Goal: Task Accomplishment & Management: Manage account settings

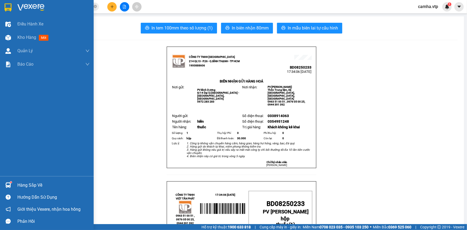
click at [8, 3] on div at bounding box center [7, 7] width 9 height 9
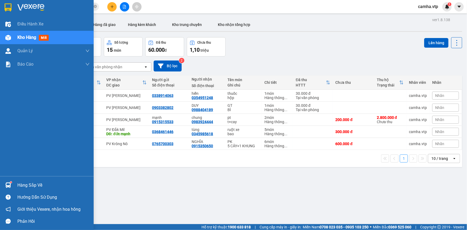
click at [31, 186] on div "Hàng sắp về" at bounding box center [53, 185] width 72 height 8
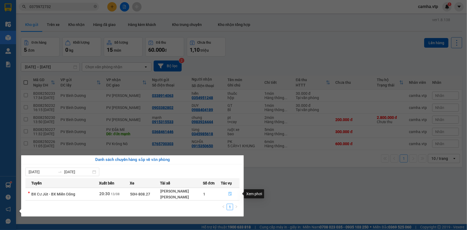
click at [229, 193] on icon "file-done" at bounding box center [230, 194] width 3 height 4
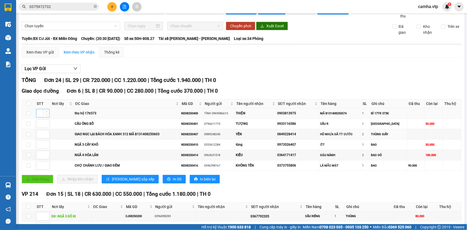
scroll to position [24, 0]
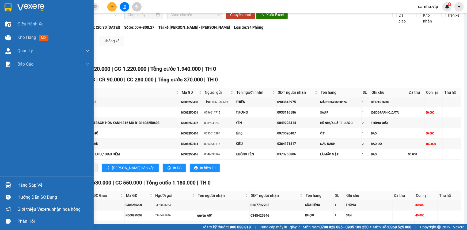
click at [11, 8] on img at bounding box center [8, 7] width 7 height 8
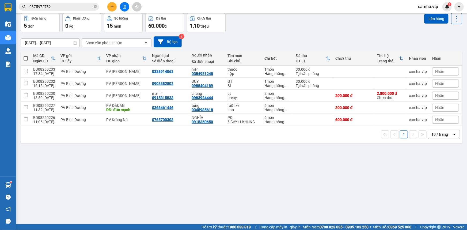
click at [142, 167] on div "ver 1.8.138 Kho gửi Trên xe Kho nhận Hàng đã giao Hàng kèm khách Kho trung chuy…" at bounding box center [242, 107] width 446 height 230
click at [355, 166] on div "ver 1.8.138 Kho gửi Trên xe Kho nhận Hàng đã giao Hàng kèm khách Kho trung chuy…" at bounding box center [242, 107] width 446 height 230
drag, startPoint x: 111, startPoint y: 6, endPoint x: 111, endPoint y: 11, distance: 4.3
click at [111, 11] on button at bounding box center [111, 6] width 9 height 9
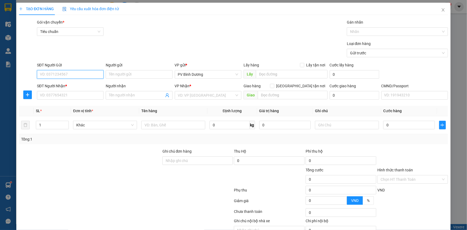
click at [74, 74] on input "SĐT Người Gửi" at bounding box center [70, 74] width 67 height 9
type input "0384860298"
click at [72, 94] on input "SĐT Người Nhận *" at bounding box center [70, 95] width 67 height 9
type input "0978033160"
click at [128, 96] on input "Người nhận" at bounding box center [136, 95] width 55 height 6
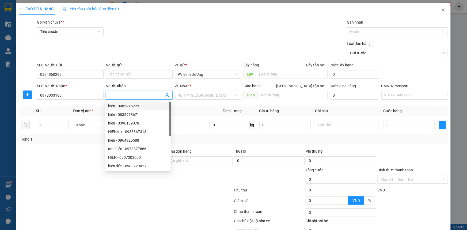
click at [127, 97] on input "Người nhận" at bounding box center [136, 95] width 55 height 6
type input "lê"
click at [278, 96] on input "text" at bounding box center [293, 95] width 70 height 9
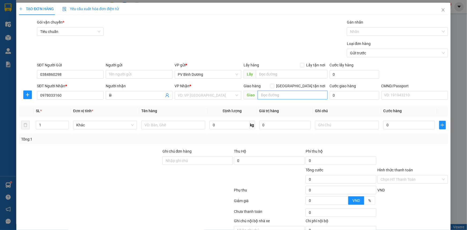
type input "d"
type input "đak sôr"
click at [51, 126] on input "1" at bounding box center [52, 125] width 32 height 8
drag, startPoint x: 91, startPoint y: 127, endPoint x: 140, endPoint y: 126, distance: 49.0
click at [91, 127] on span "Khác" at bounding box center [105, 125] width 58 height 8
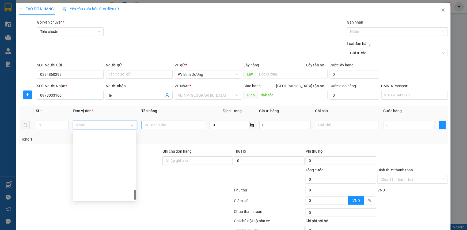
scroll to position [436, 0]
click at [153, 123] on input "text" at bounding box center [173, 125] width 64 height 9
type input "d"
type input "đồ ăn"
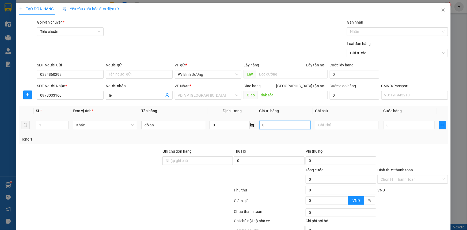
click at [277, 127] on input "0" at bounding box center [285, 125] width 52 height 9
click at [322, 123] on input "text" at bounding box center [347, 125] width 64 height 9
type input "k"
click at [399, 123] on input "0" at bounding box center [409, 125] width 52 height 9
type input "5"
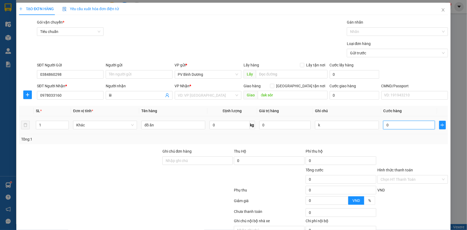
type input "5"
type input "50"
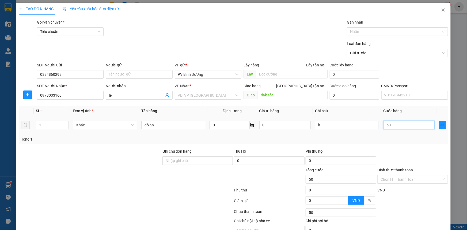
type input "500"
type input "5.000"
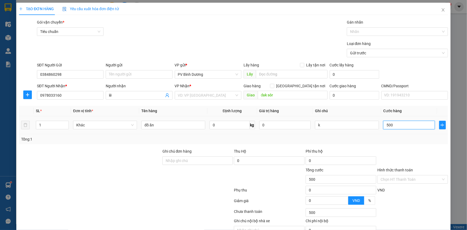
type input "5.000"
type input "50.000"
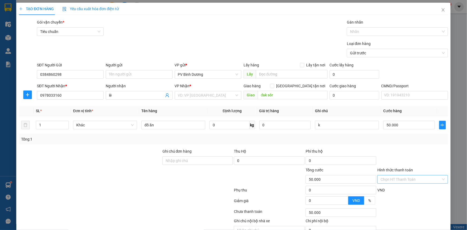
click at [403, 181] on input "Hình thức thanh toán" at bounding box center [410, 179] width 60 height 8
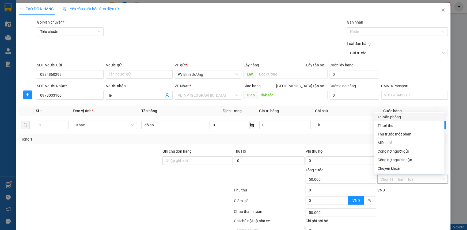
click at [402, 117] on div "Tại văn phòng" at bounding box center [410, 117] width 64 height 6
type input "0"
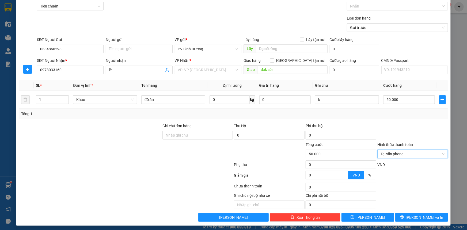
scroll to position [27, 0]
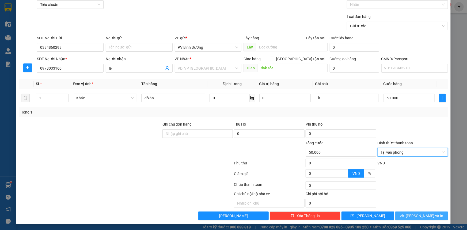
click at [412, 215] on button "[PERSON_NAME] và In" at bounding box center [421, 215] width 53 height 9
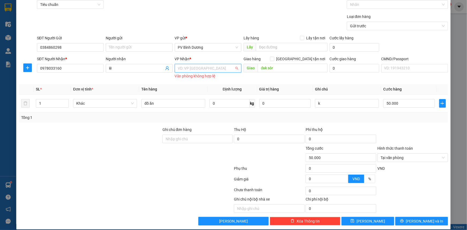
click at [183, 70] on input "search" at bounding box center [206, 68] width 56 height 8
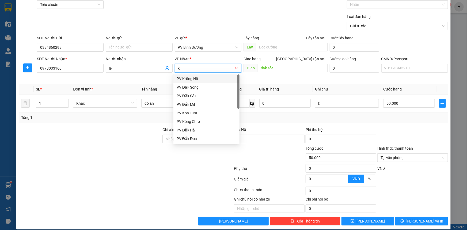
type input "kn"
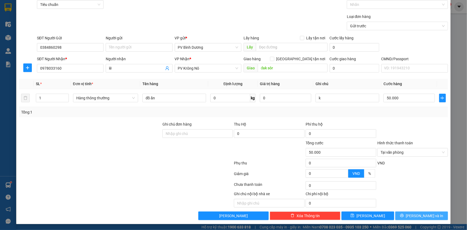
drag, startPoint x: 424, startPoint y: 217, endPoint x: 406, endPoint y: 209, distance: 20.2
click at [425, 216] on span "[PERSON_NAME] và In" at bounding box center [424, 216] width 37 height 6
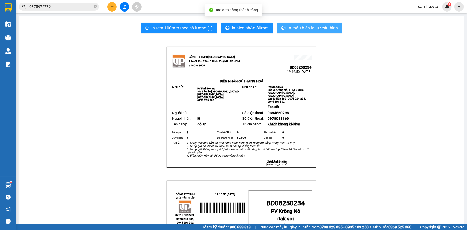
click at [303, 27] on span "In mẫu biên lai tự cấu hình" at bounding box center [313, 28] width 50 height 7
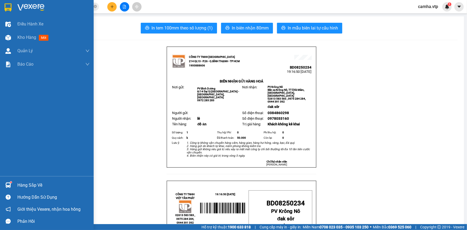
click at [7, 9] on img at bounding box center [8, 7] width 7 height 8
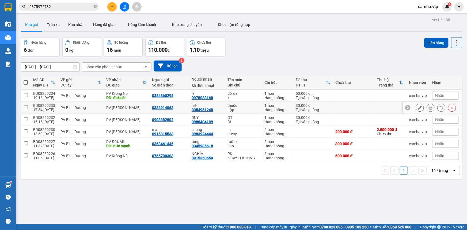
click at [123, 110] on td "PV [PERSON_NAME]" at bounding box center [127, 108] width 46 height 12
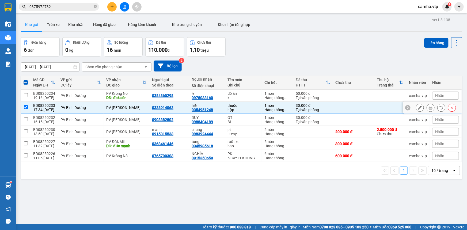
click at [24, 107] on input "checkbox" at bounding box center [26, 107] width 4 height 4
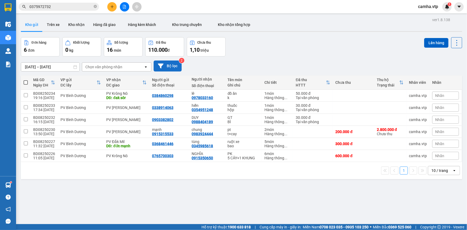
click at [163, 64] on icon at bounding box center [161, 65] width 6 height 5
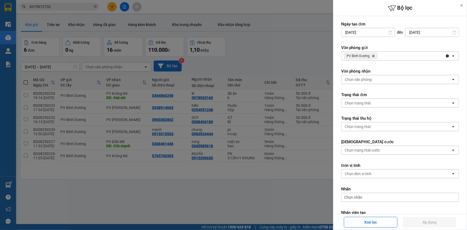
click at [402, 56] on div "PV Bình Dương Delete" at bounding box center [393, 56] width 104 height 9
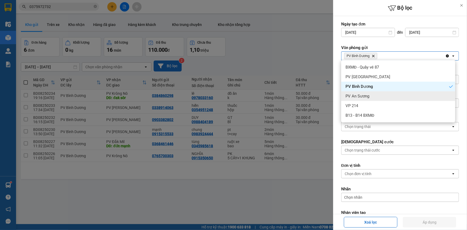
click at [359, 96] on span "PV An Sương" at bounding box center [357, 95] width 24 height 5
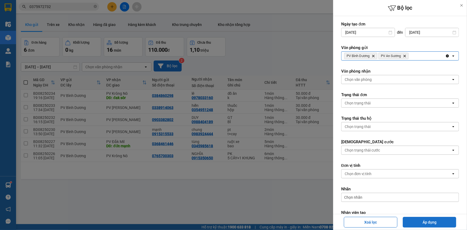
click at [426, 222] on button "Áp dụng" at bounding box center [430, 222] width 54 height 11
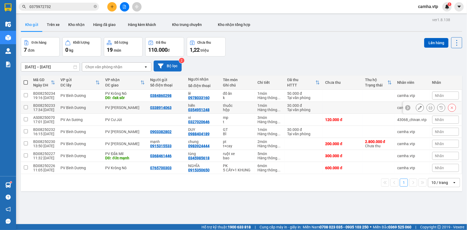
click at [25, 107] on input "checkbox" at bounding box center [26, 107] width 4 height 4
checkbox input "true"
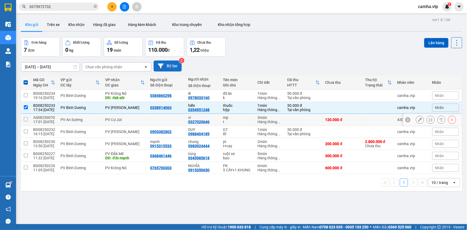
click at [25, 119] on input "checkbox" at bounding box center [26, 119] width 4 height 4
checkbox input "true"
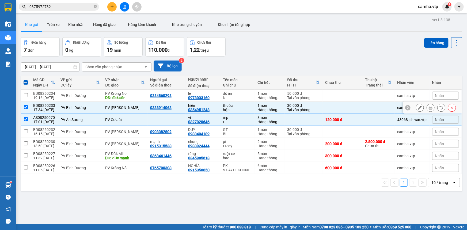
click at [25, 107] on input "checkbox" at bounding box center [26, 107] width 4 height 4
checkbox input "false"
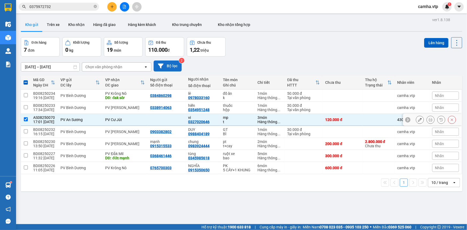
click at [25, 119] on input "checkbox" at bounding box center [26, 119] width 4 height 4
checkbox input "false"
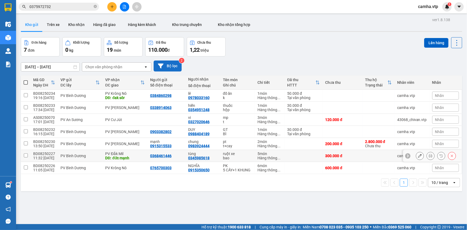
click at [299, 158] on td at bounding box center [303, 156] width 38 height 12
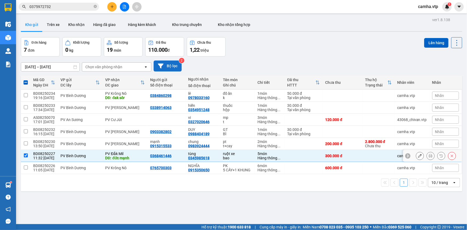
click at [25, 155] on input "checkbox" at bounding box center [26, 155] width 4 height 4
checkbox input "false"
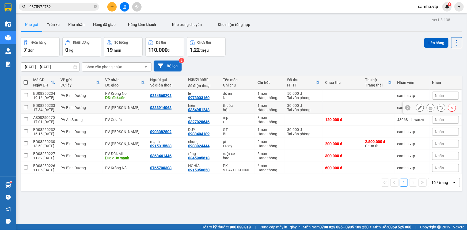
click at [122, 109] on div "PV [PERSON_NAME]" at bounding box center [124, 107] width 39 height 4
checkbox input "true"
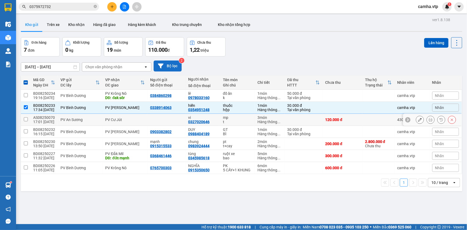
click at [76, 121] on div "PV An Sương" at bounding box center [79, 119] width 39 height 4
checkbox input "true"
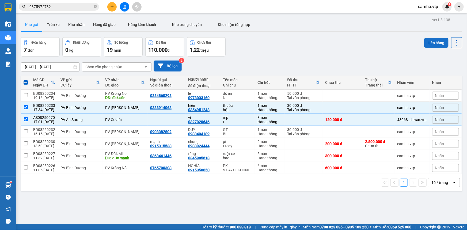
click at [433, 45] on button "Lên hàng" at bounding box center [436, 43] width 24 height 10
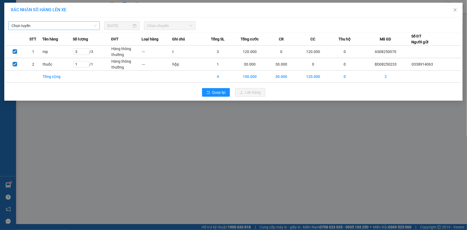
click at [51, 29] on span "Chọn tuyến" at bounding box center [54, 26] width 85 height 8
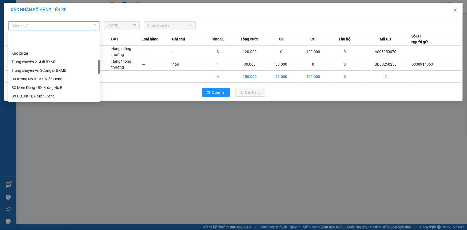
scroll to position [170, 0]
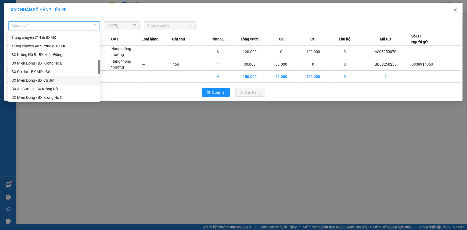
click at [54, 80] on div "BX Miền Đông - BX Cư Jút" at bounding box center [54, 80] width 85 height 6
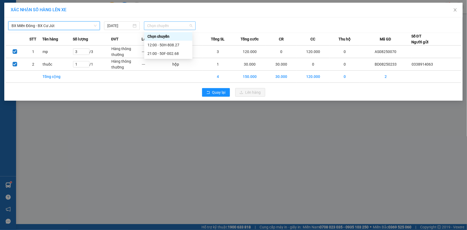
click at [162, 24] on span "Chọn chuyến" at bounding box center [169, 26] width 45 height 8
click at [161, 52] on div "21:00 - 50F-002.68" at bounding box center [168, 54] width 42 height 6
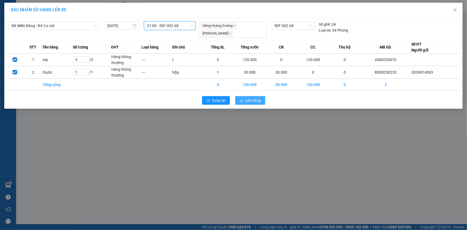
click at [253, 101] on span "Lên hàng" at bounding box center [253, 100] width 16 height 6
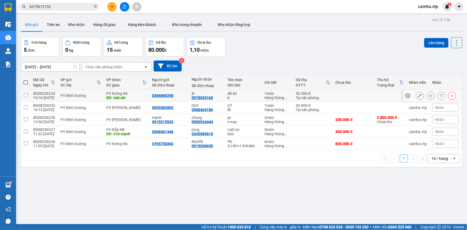
click at [278, 99] on div "Hàng thông ..." at bounding box center [277, 98] width 26 height 4
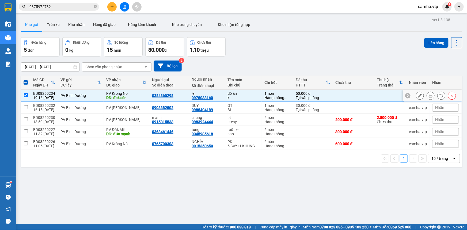
click at [278, 99] on div "Hàng thông ..." at bounding box center [277, 98] width 26 height 4
checkbox input "false"
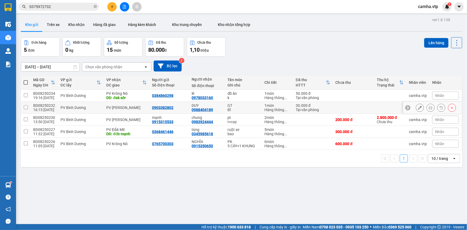
click at [278, 110] on div "Hàng thông ..." at bounding box center [277, 110] width 26 height 4
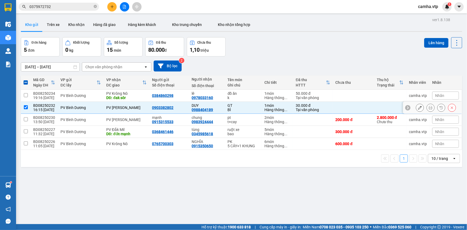
click at [274, 108] on div "Hàng thông ..." at bounding box center [277, 110] width 26 height 4
checkbox input "false"
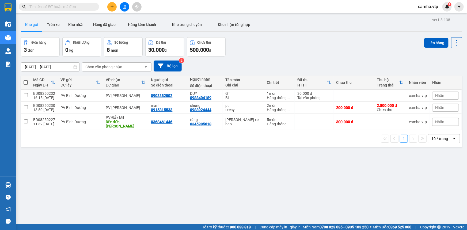
click at [69, 6] on input "text" at bounding box center [60, 7] width 63 height 6
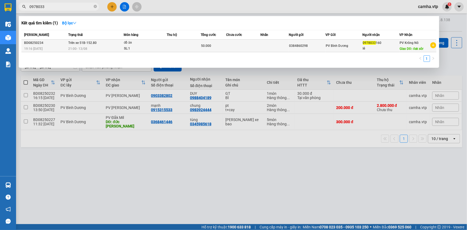
type input "0978033"
click at [197, 50] on td at bounding box center [184, 46] width 34 height 13
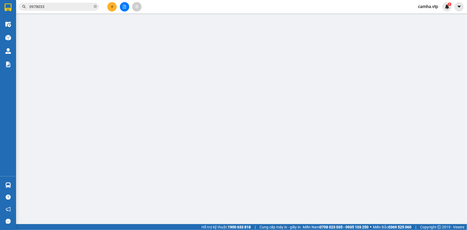
type input "0384860298"
type input "0978033160"
type input "lê"
type input "đak sôr"
type input "50.000"
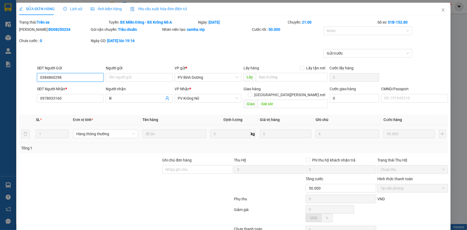
type input "2.500"
click at [441, 11] on icon "close" at bounding box center [442, 9] width 3 height 3
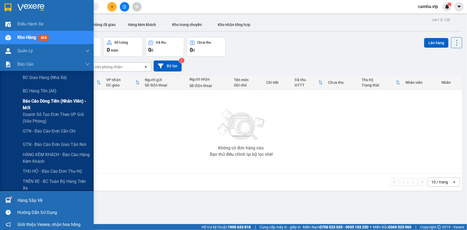
click at [39, 102] on span "Báo cáo dòng tiền (nhân viên) - mới" at bounding box center [56, 104] width 67 height 13
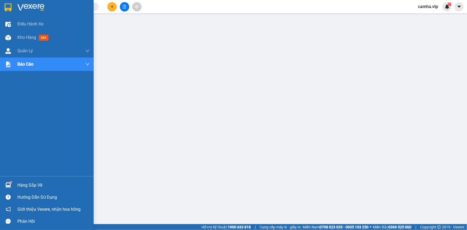
click at [12, 9] on div at bounding box center [7, 7] width 9 height 9
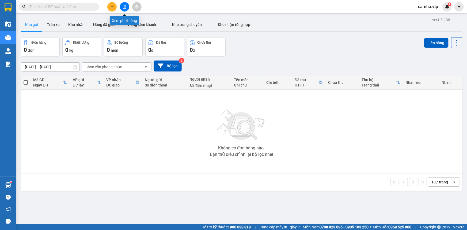
click at [123, 6] on icon "file-add" at bounding box center [125, 7] width 4 height 4
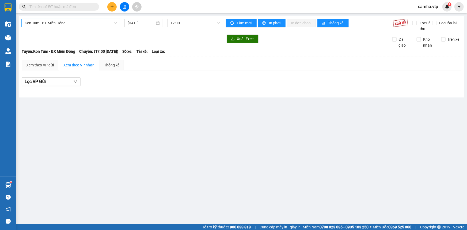
click at [76, 24] on span "Kon Tum - BX Miền Đông" at bounding box center [71, 23] width 92 height 8
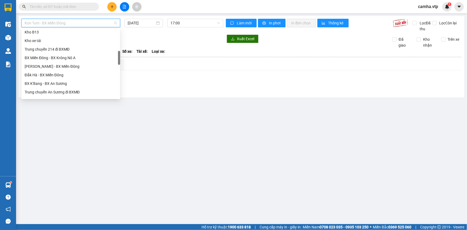
scroll to position [170, 0]
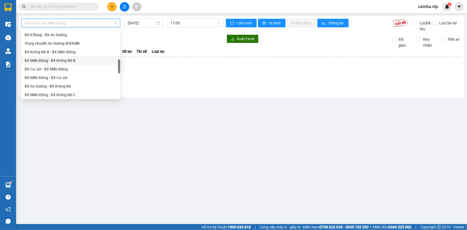
click at [80, 59] on div "BX Miền Đông - BX Krông Nô B" at bounding box center [71, 61] width 92 height 6
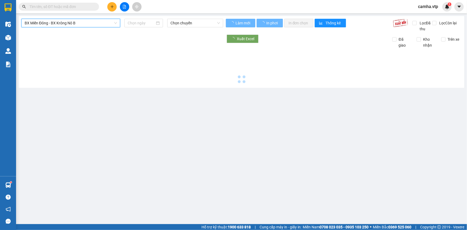
type input "13/08/2025"
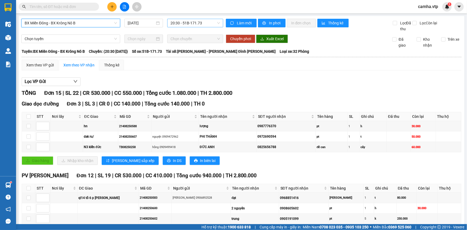
click at [184, 24] on span "20:30 - 51B-171.73" at bounding box center [195, 23] width 50 height 8
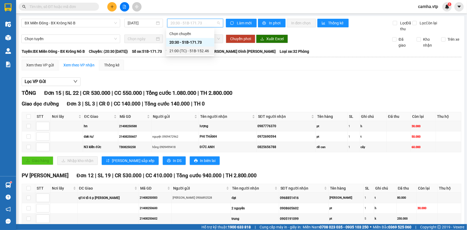
click at [187, 51] on div "21:00 (TC) - 51B-152.46" at bounding box center [190, 51] width 42 height 6
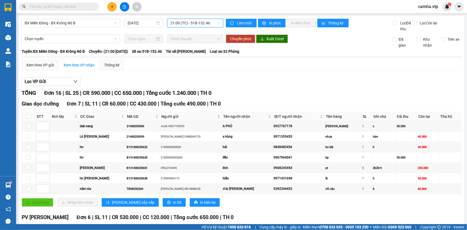
click at [182, 24] on span "21:00 (TC) - 51B-152.46" at bounding box center [195, 23] width 50 height 8
click at [186, 40] on div "20:30 - 51B-171.73" at bounding box center [190, 42] width 42 height 6
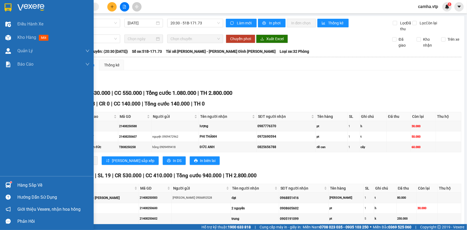
click at [6, 3] on div at bounding box center [7, 7] width 9 height 9
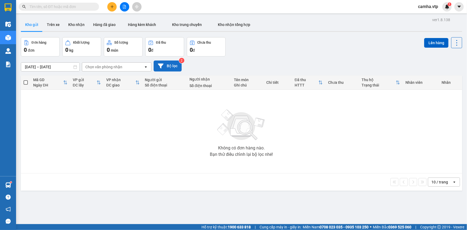
click at [166, 66] on button "Bộ lọc" at bounding box center [168, 65] width 28 height 11
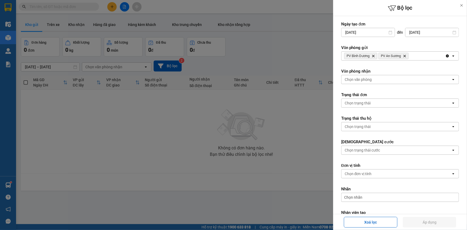
click at [451, 56] on icon "open" at bounding box center [453, 56] width 4 height 4
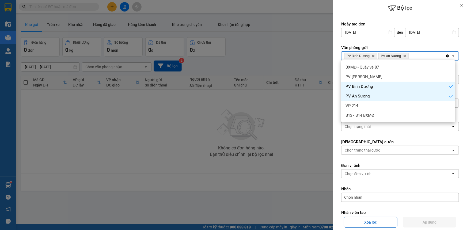
click at [405, 58] on span "PV An Sương Delete" at bounding box center [393, 56] width 30 height 6
drag, startPoint x: 375, startPoint y: 56, endPoint x: 384, endPoint y: 59, distance: 10.2
click at [375, 56] on icon "Delete" at bounding box center [373, 55] width 3 height 3
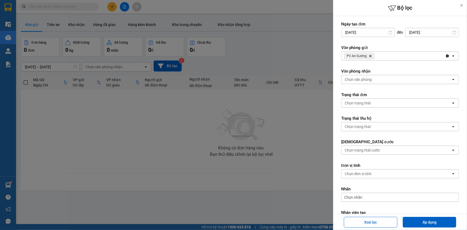
click at [369, 56] on span "PV An Sương Delete" at bounding box center [359, 56] width 30 height 6
drag, startPoint x: 449, startPoint y: 57, endPoint x: 446, endPoint y: 59, distance: 3.6
click at [451, 57] on icon "open" at bounding box center [453, 56] width 4 height 4
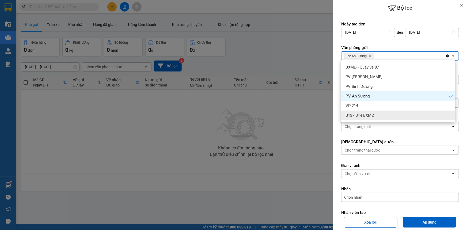
click at [370, 115] on span "B13 - B14 BXMĐ" at bounding box center [359, 115] width 29 height 5
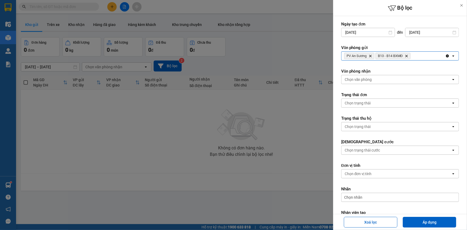
click at [372, 56] on icon "Delete" at bounding box center [370, 55] width 3 height 3
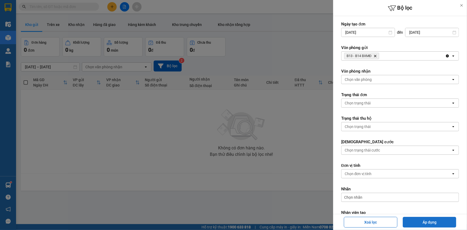
click at [419, 222] on button "Áp dụng" at bounding box center [430, 222] width 54 height 11
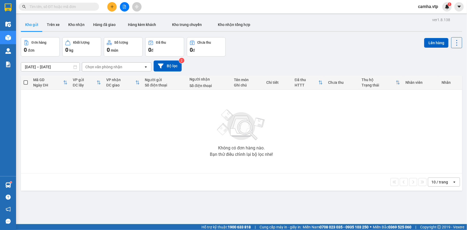
click at [124, 7] on icon "file-add" at bounding box center [124, 7] width 3 height 4
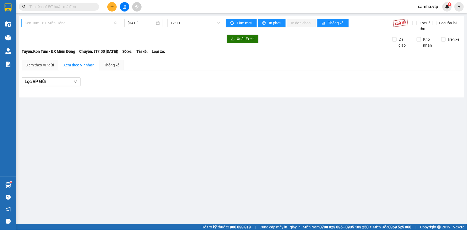
click at [95, 20] on span "Kon Tum - BX Miền Đông" at bounding box center [71, 23] width 92 height 8
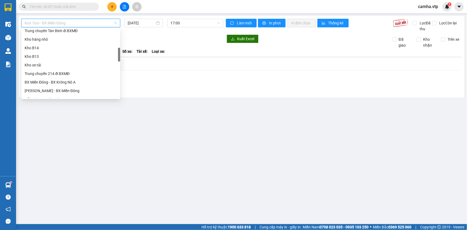
scroll to position [170, 0]
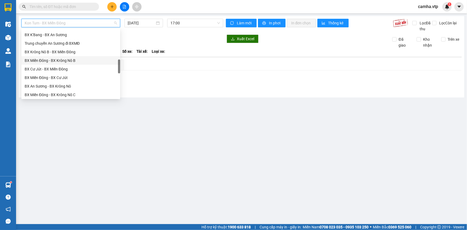
click at [93, 60] on div "BX Miền Đông - BX Krông Nô B" at bounding box center [71, 61] width 92 height 6
type input "[DATE]"
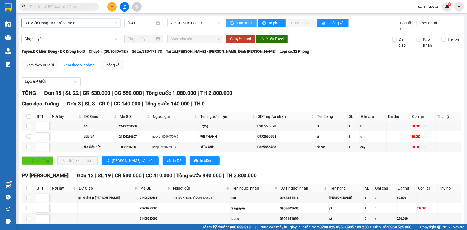
click at [245, 24] on span "Làm mới" at bounding box center [245, 23] width 16 height 6
click at [200, 24] on span "20:30 - 51B-171.73" at bounding box center [195, 23] width 50 height 8
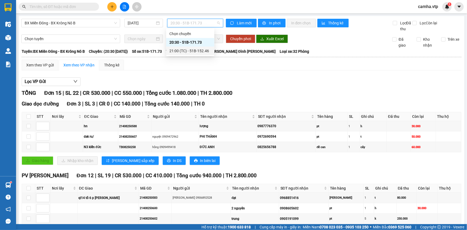
click at [195, 50] on div "21:00 (TC) - 51B-152.46" at bounding box center [190, 51] width 42 height 6
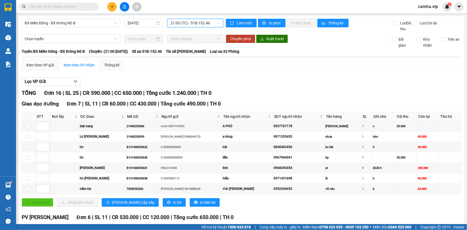
click at [198, 21] on span "21:00 (TC) - 51B-152.46" at bounding box center [195, 23] width 50 height 8
click at [87, 24] on span "BX Miền Đông - BX Krông Nô B" at bounding box center [71, 23] width 92 height 8
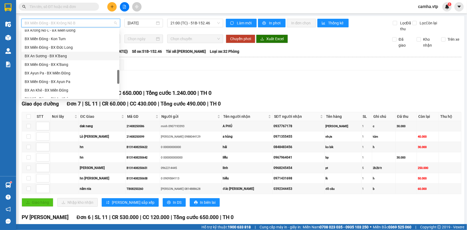
scroll to position [243, 0]
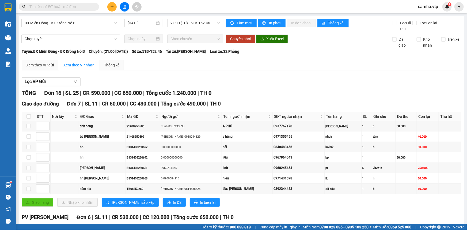
click at [186, 78] on div "Lọc VP Gửi" at bounding box center [242, 81] width 440 height 9
click at [192, 23] on span "21:00 (TC) - 51B-152.46" at bounding box center [195, 23] width 50 height 8
click at [347, 92] on div "TỔNG Đơn 16 | SL 25 | CR 590.000 | CC 650.000 | Tổng cước 1.240.000 | TH 0" at bounding box center [242, 93] width 440 height 8
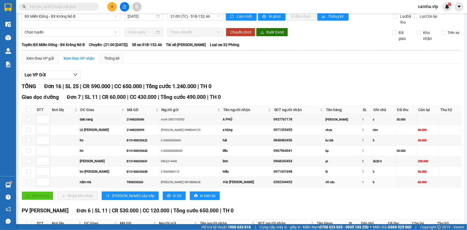
scroll to position [0, 0]
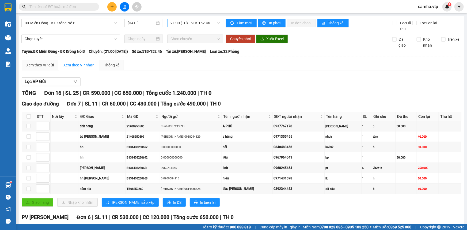
click at [186, 22] on span "21:00 (TC) - 51B-152.46" at bounding box center [195, 23] width 50 height 8
click at [192, 43] on div "20:30 - 51B-171.73" at bounding box center [190, 42] width 42 height 6
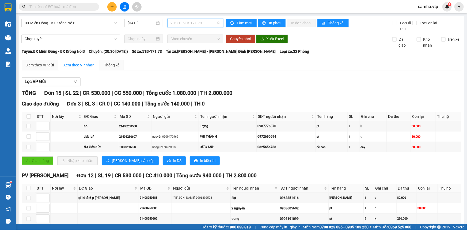
click at [194, 23] on span "20:30 - 51B-171.73" at bounding box center [195, 23] width 50 height 8
click at [193, 48] on div "21:00 (TC) - 51B-152.46" at bounding box center [190, 51] width 42 height 6
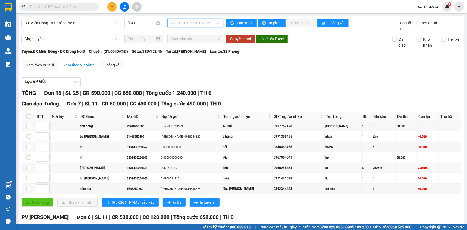
click at [205, 21] on span "21:00 (TC) - 51B-152.46" at bounding box center [195, 23] width 50 height 8
click at [195, 40] on div "20:30 - 51B-171.73" at bounding box center [190, 42] width 42 height 6
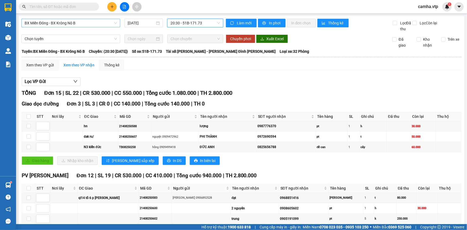
click at [93, 22] on span "BX Miền Đông - BX Krông Nô B" at bounding box center [71, 23] width 92 height 8
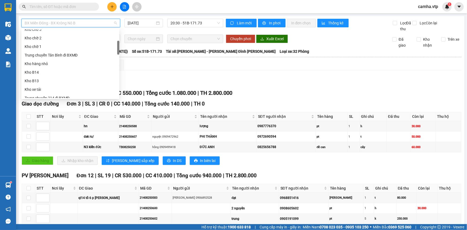
scroll to position [121, 0]
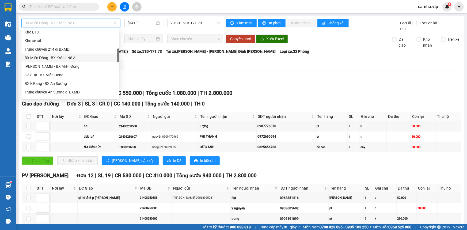
click at [93, 60] on div "BX Miền Đông - BX Krông Nô A" at bounding box center [71, 58] width 92 height 6
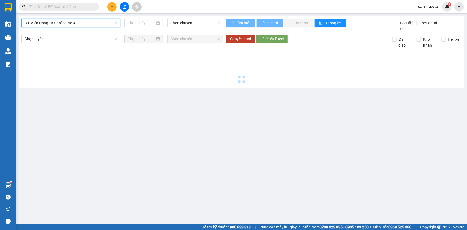
type input "[DATE]"
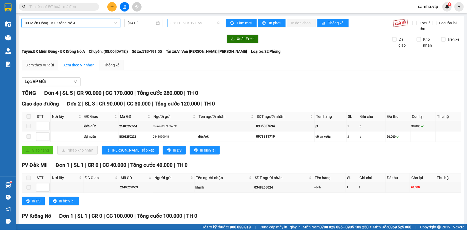
click at [198, 24] on span "08:00 - 51B-191.55" at bounding box center [195, 23] width 50 height 8
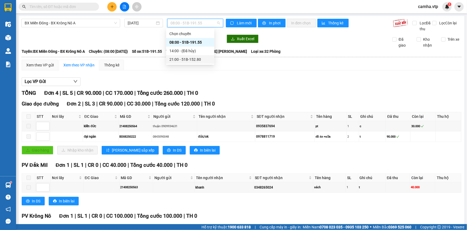
click at [200, 59] on div "21:00 - 51B-152.80" at bounding box center [190, 59] width 42 height 6
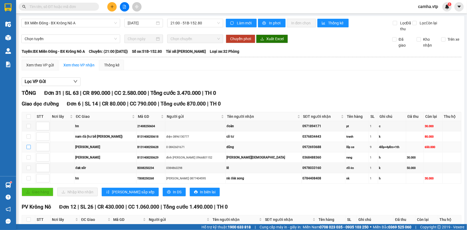
click at [29, 148] on input "checkbox" at bounding box center [28, 147] width 4 height 4
checkbox input "true"
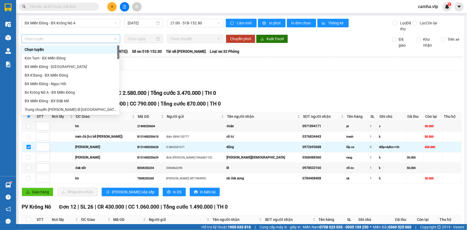
click at [59, 41] on span "Chọn tuyến" at bounding box center [71, 39] width 92 height 8
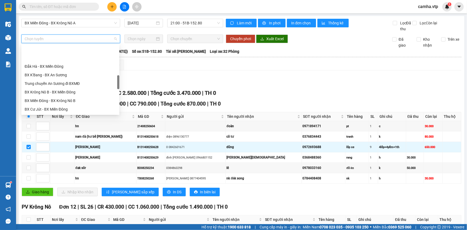
scroll to position [170, 0]
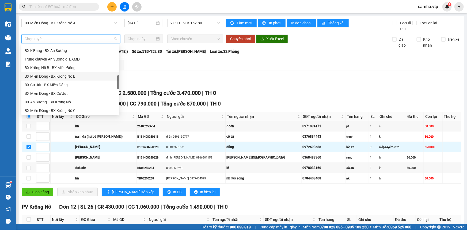
click at [68, 78] on div "BX Miền Đông - BX Krông Nô B" at bounding box center [71, 76] width 92 height 6
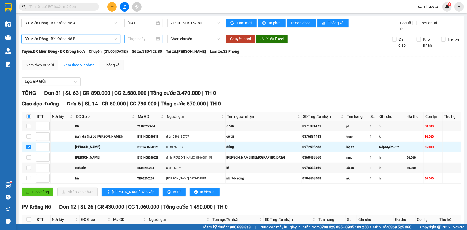
click at [137, 39] on input at bounding box center [141, 39] width 27 height 6
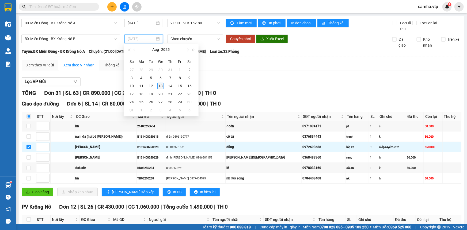
type input "[DATE]"
click at [159, 84] on div "13" at bounding box center [160, 86] width 6 height 6
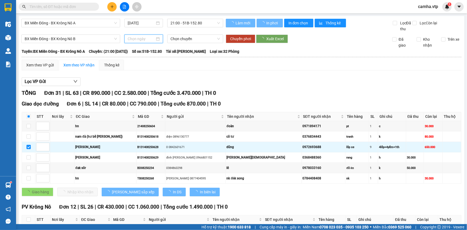
type input "[DATE]"
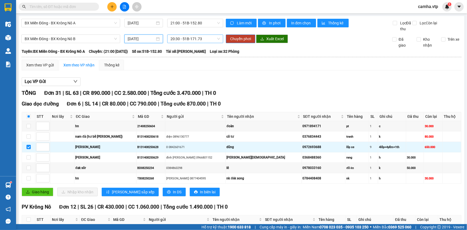
click at [188, 42] on span "20:30 - 51B-171.73" at bounding box center [195, 39] width 50 height 8
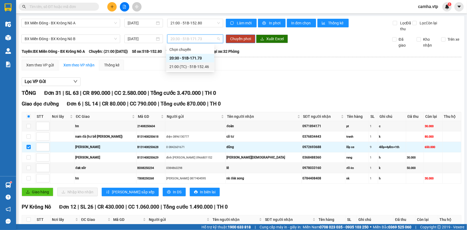
click at [187, 66] on div "21:00 (TC) - 51B-152.46" at bounding box center [190, 67] width 42 height 6
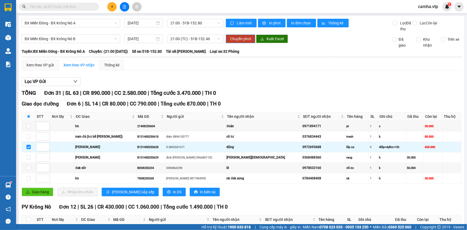
click at [243, 39] on span "Chuyển phơi" at bounding box center [240, 39] width 21 height 6
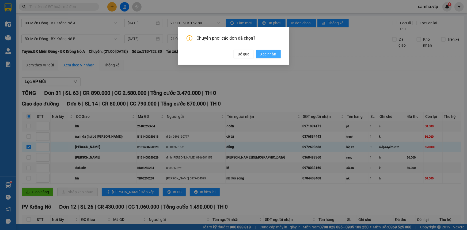
click at [268, 54] on span "Xác nhận" at bounding box center [268, 54] width 16 height 6
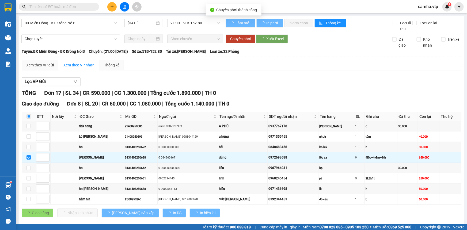
checkbox input "false"
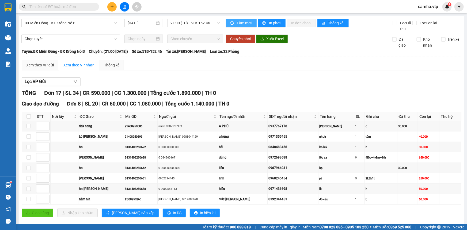
click at [243, 23] on span "Làm mới" at bounding box center [245, 23] width 16 height 6
click at [269, 22] on span "In phơi" at bounding box center [275, 23] width 12 height 6
click at [271, 23] on span "In phơi" at bounding box center [275, 23] width 12 height 6
click at [269, 19] on button "In phơi" at bounding box center [272, 23] width 28 height 9
click at [266, 24] on button "In phơi" at bounding box center [272, 23] width 28 height 9
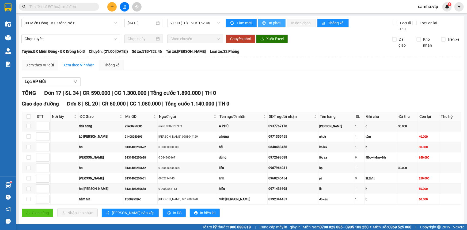
click at [269, 24] on span "In phơi" at bounding box center [275, 23] width 12 height 6
click at [430, 10] on span "camha.vtp" at bounding box center [428, 6] width 29 height 7
click at [429, 18] on span "Đăng xuất" at bounding box center [433, 17] width 22 height 6
